Goal: Task Accomplishment & Management: Manage account settings

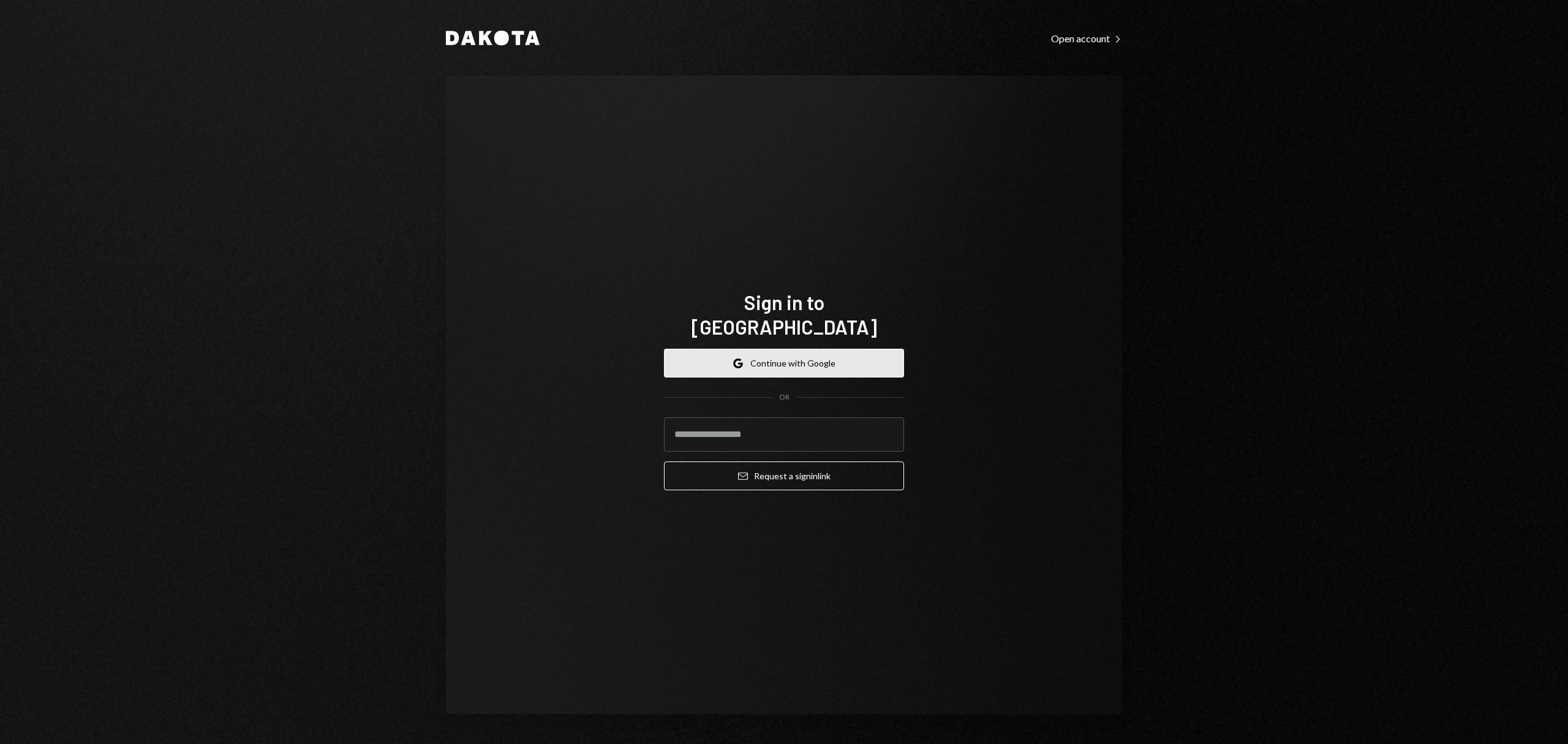
click at [798, 349] on button "Google Continue with Google" at bounding box center [784, 363] width 240 height 29
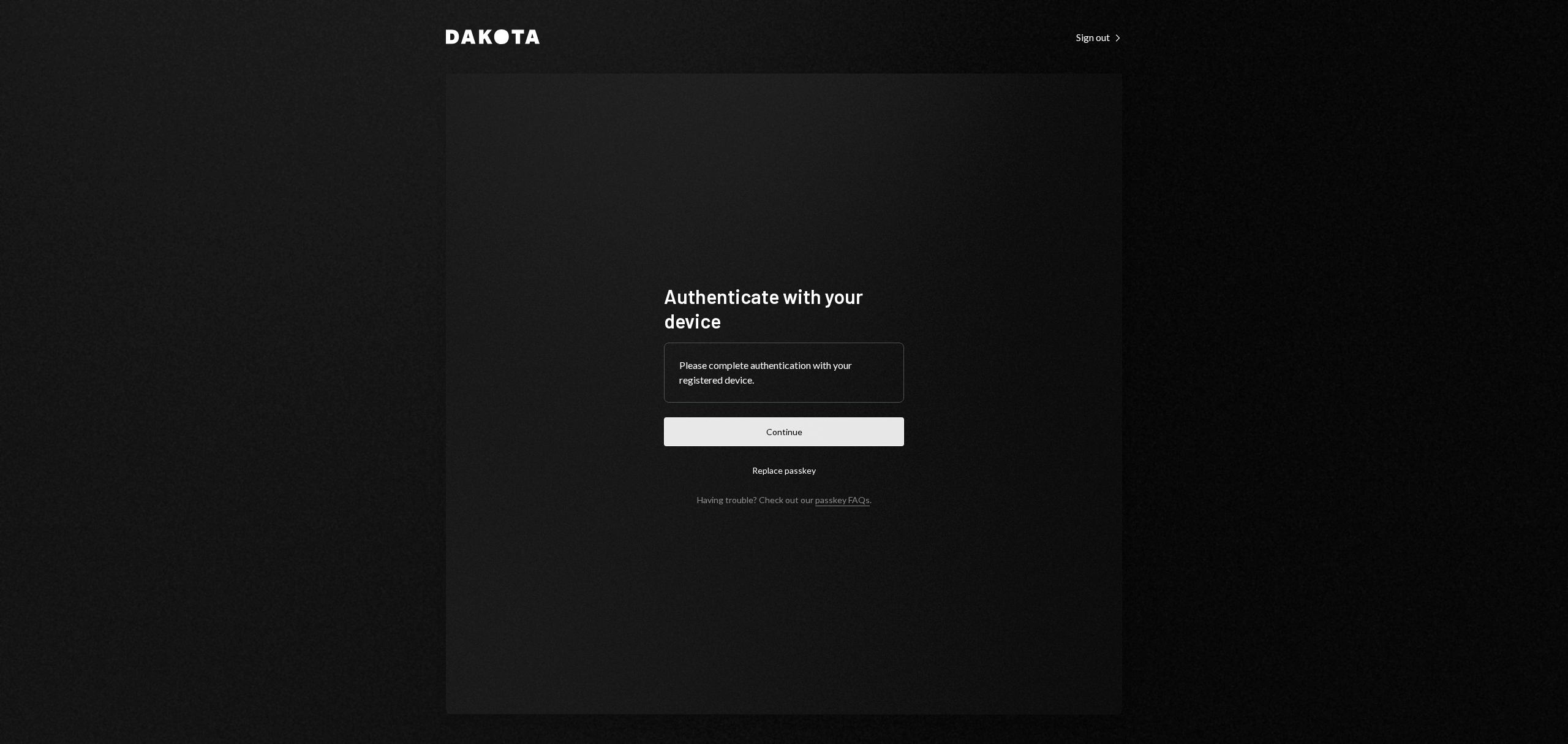
click at [849, 429] on button "Continue" at bounding box center [784, 432] width 240 height 29
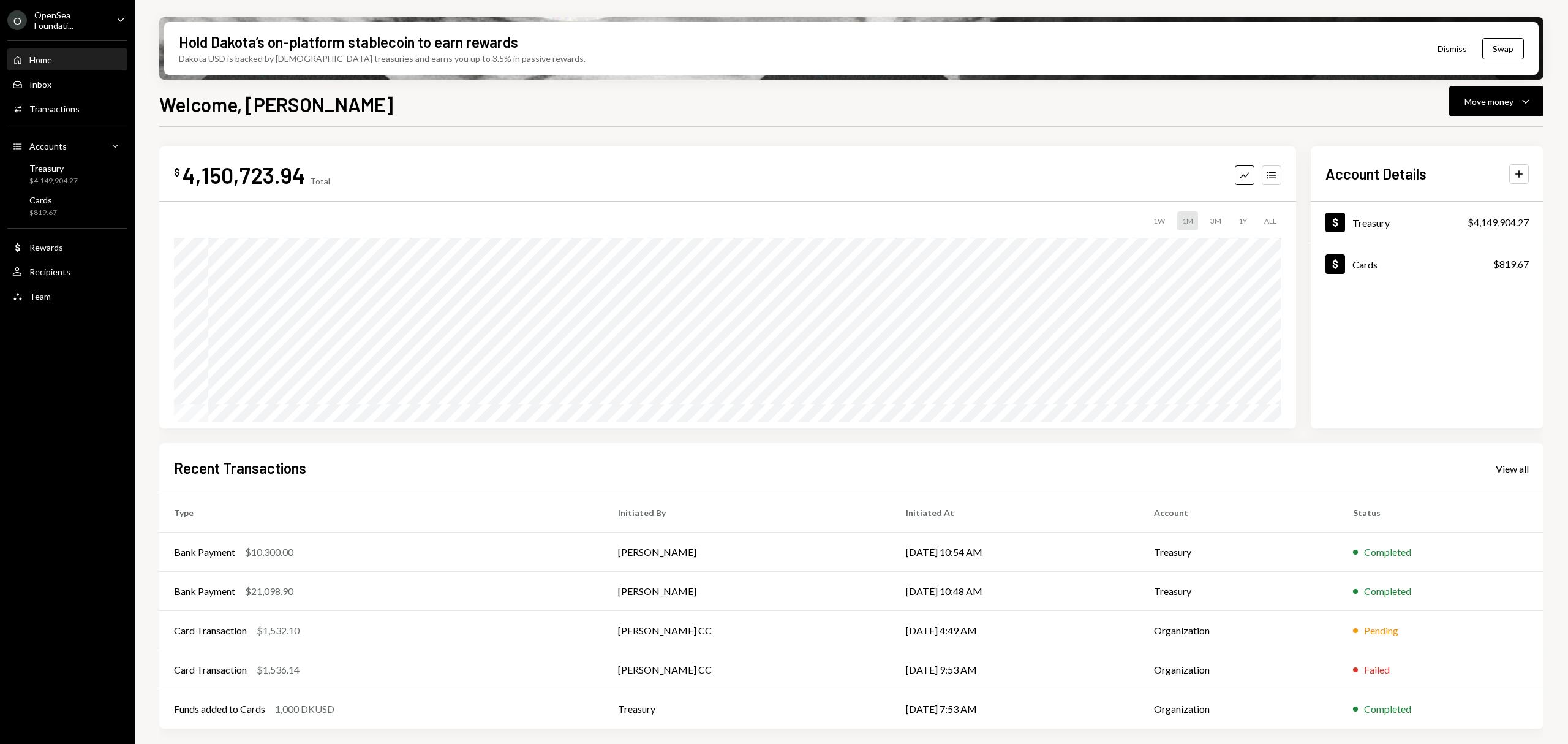
click at [87, 21] on div "OpenSea Foundati..." at bounding box center [71, 20] width 72 height 21
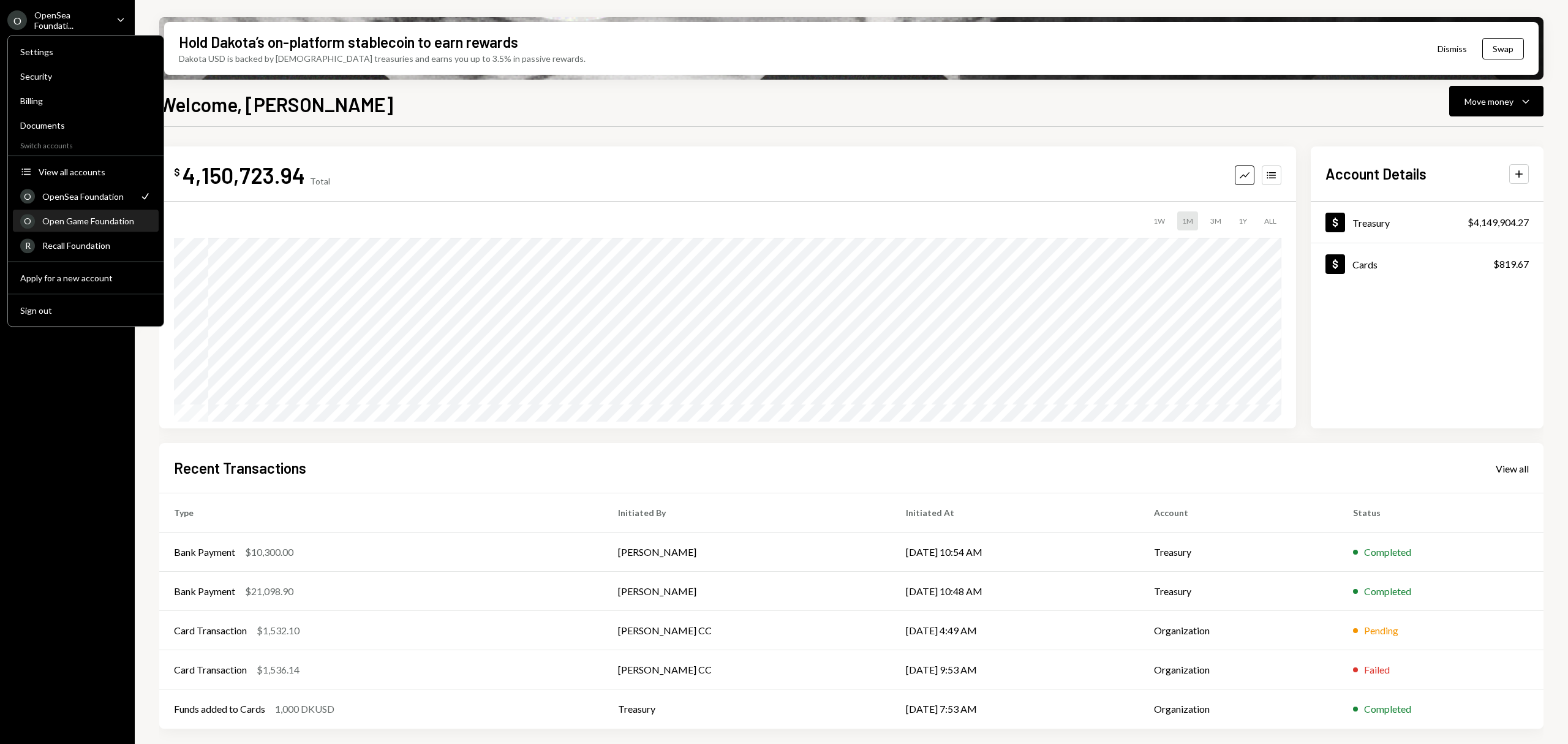
click at [101, 217] on div "Open Game Foundation" at bounding box center [97, 220] width 109 height 10
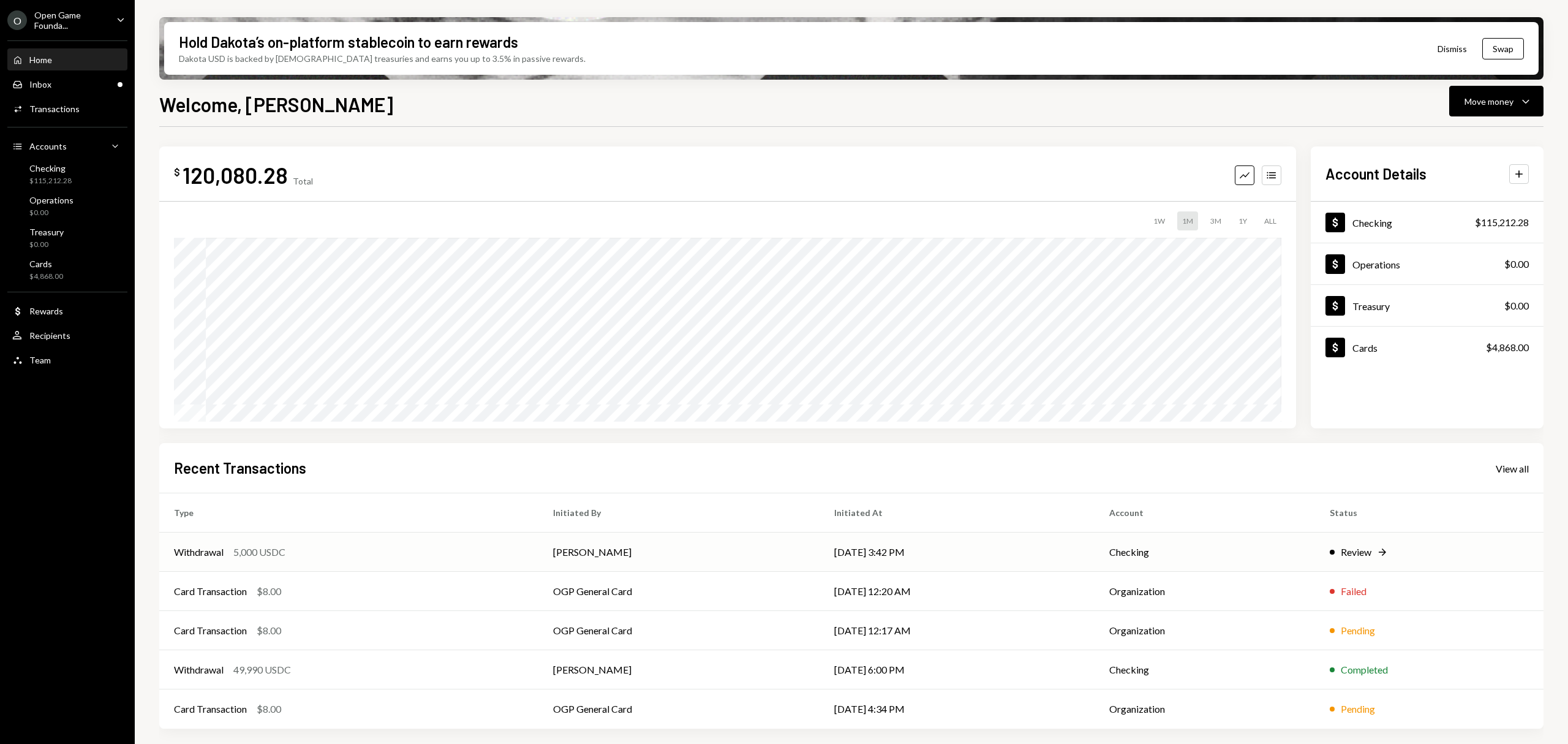
click at [1295, 552] on td "Checking" at bounding box center [1205, 552] width 220 height 39
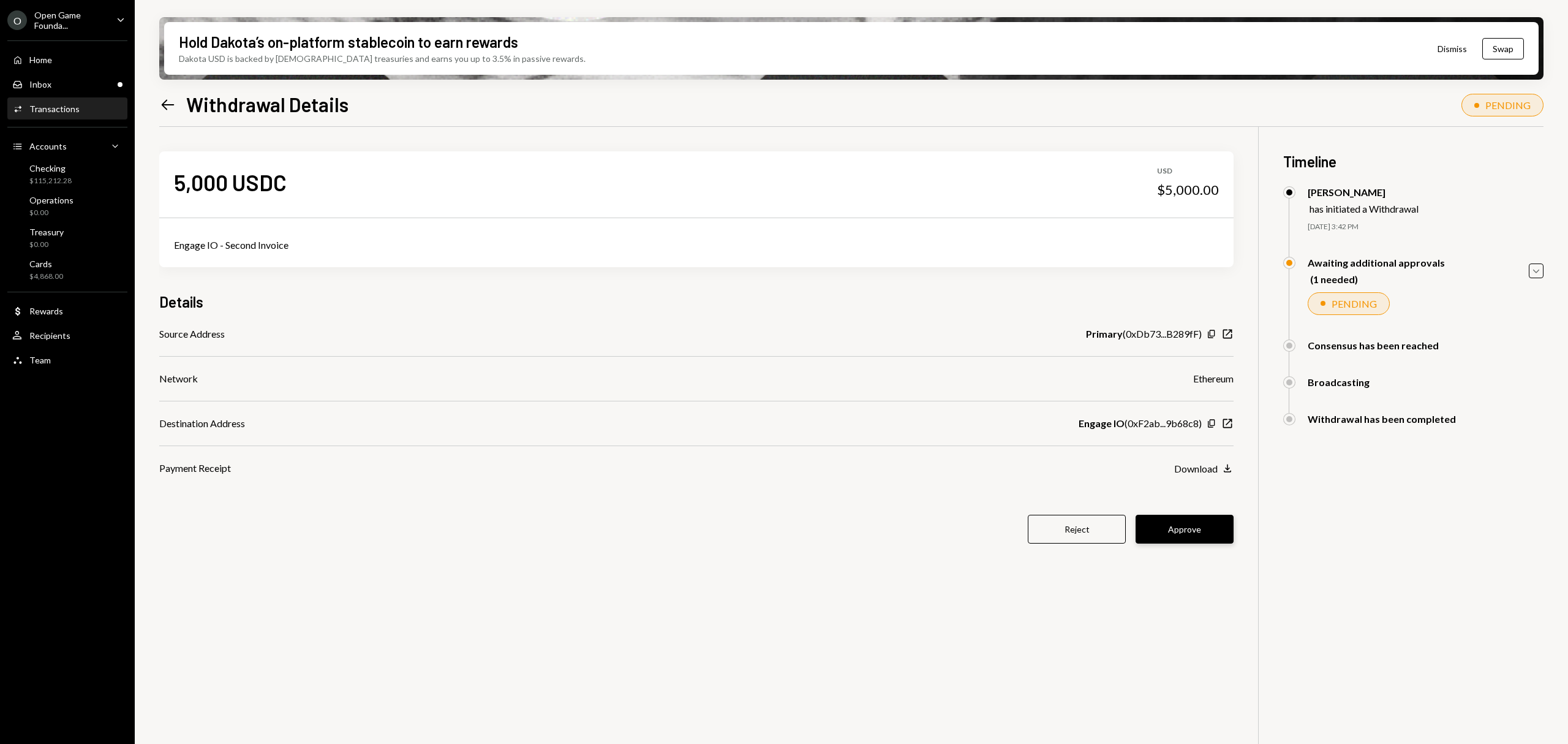
click at [1207, 530] on button "Approve" at bounding box center [1185, 529] width 98 height 29
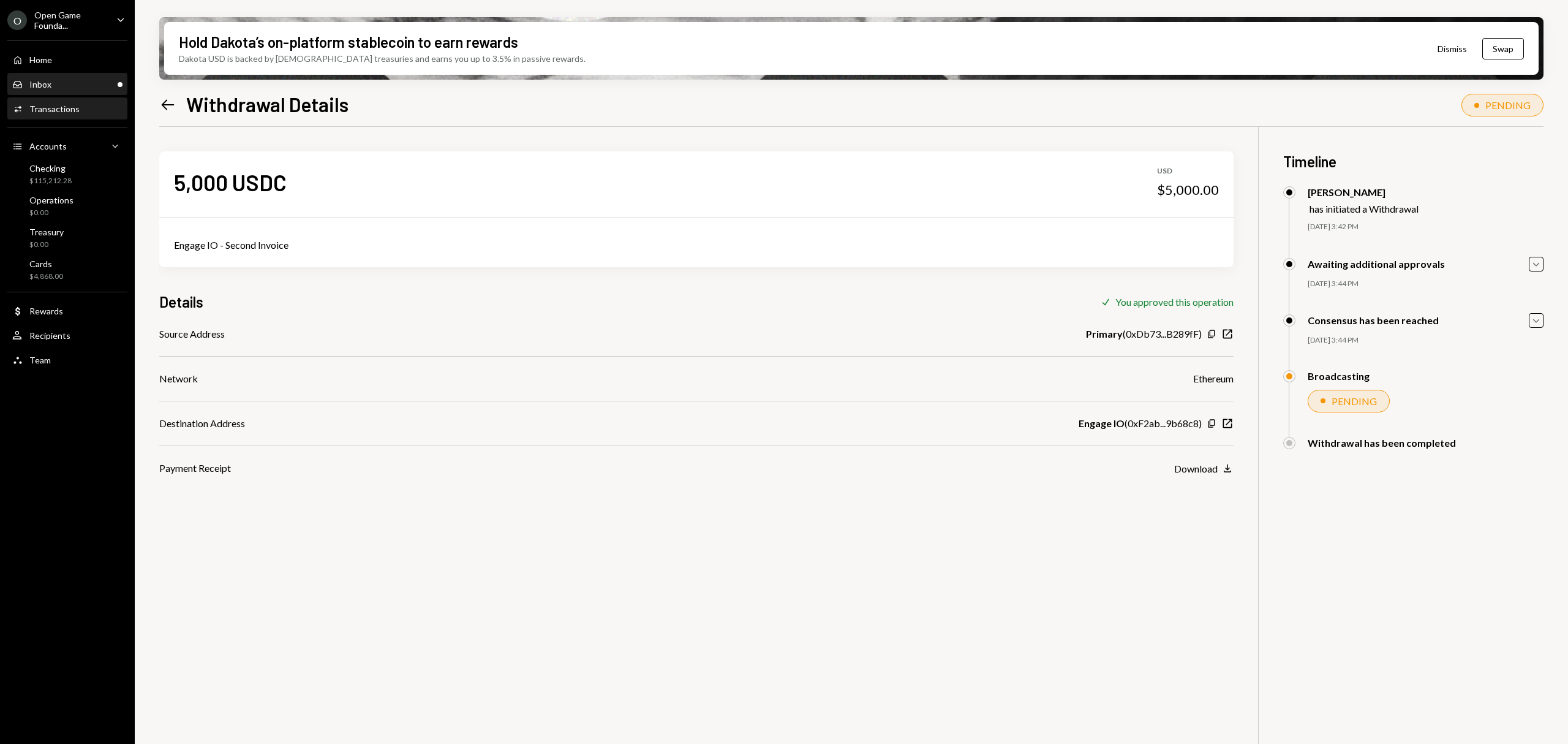
click at [75, 76] on div "Inbox Inbox" at bounding box center [68, 84] width 111 height 21
